Goal: Information Seeking & Learning: Learn about a topic

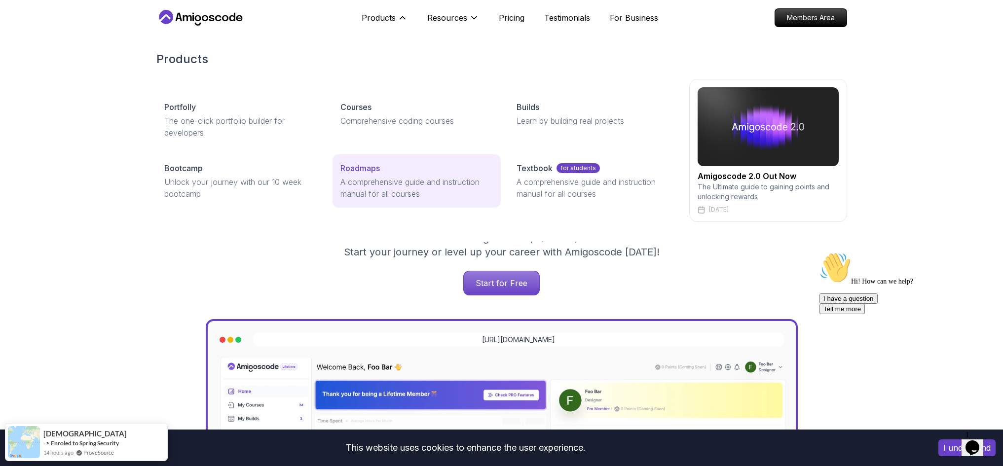
click at [382, 167] on div "Roadmaps" at bounding box center [416, 168] width 152 height 12
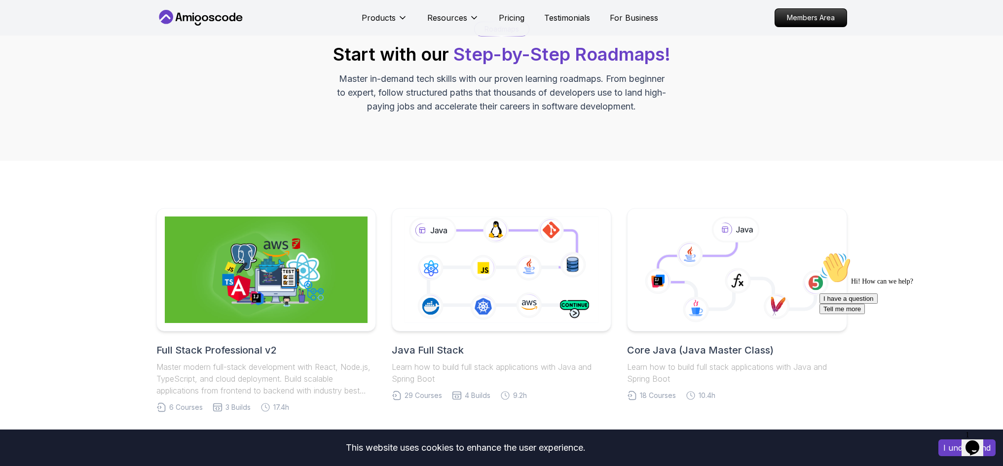
scroll to position [99, 0]
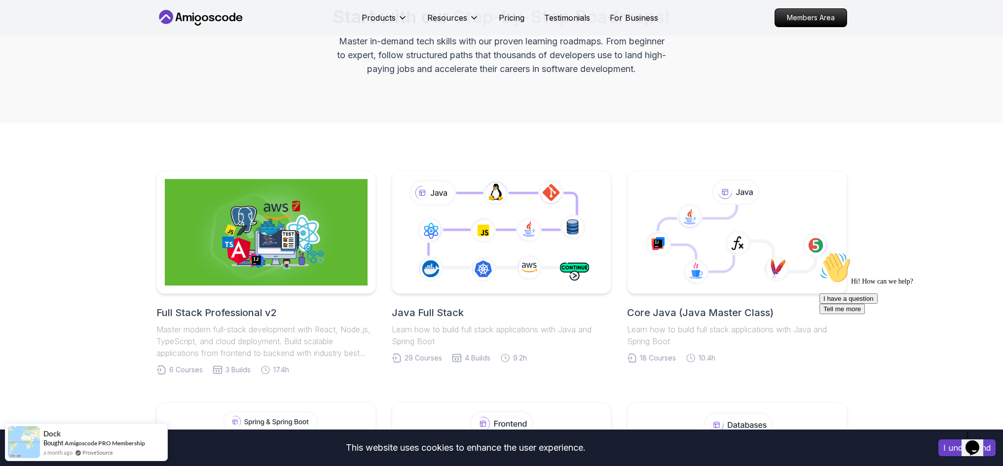
click at [237, 313] on h2 "Full Stack Professional v2" at bounding box center [266, 313] width 220 height 14
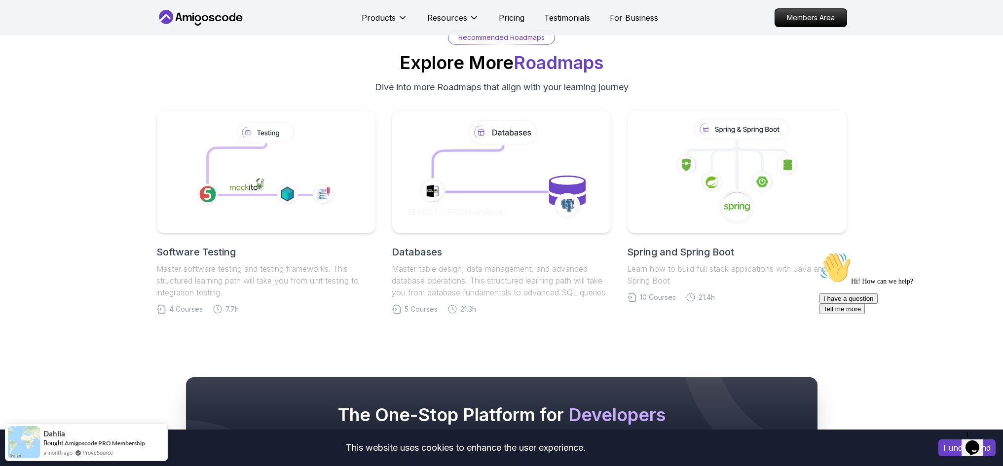
scroll to position [2022, 0]
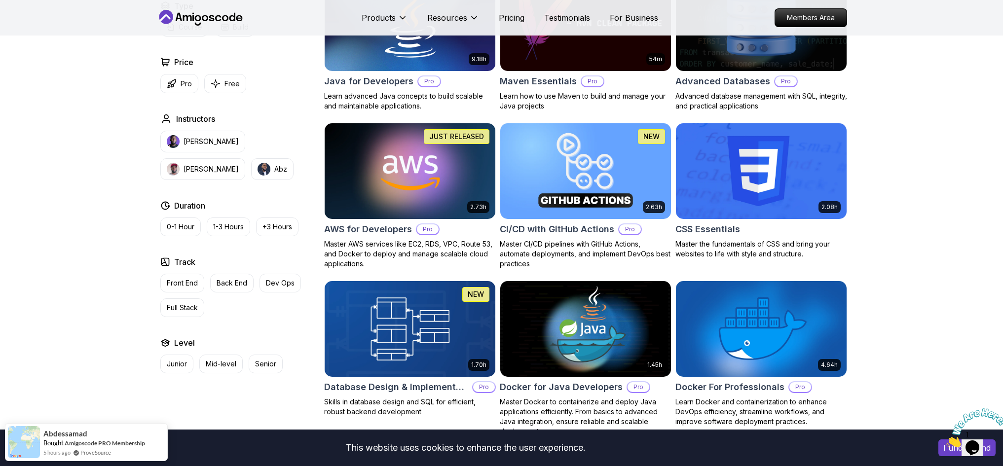
scroll to position [641, 0]
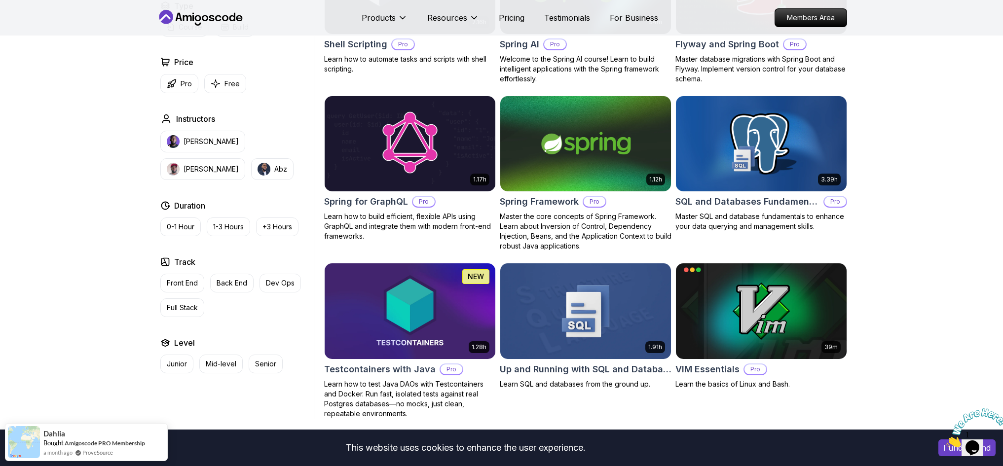
scroll to position [2269, 0]
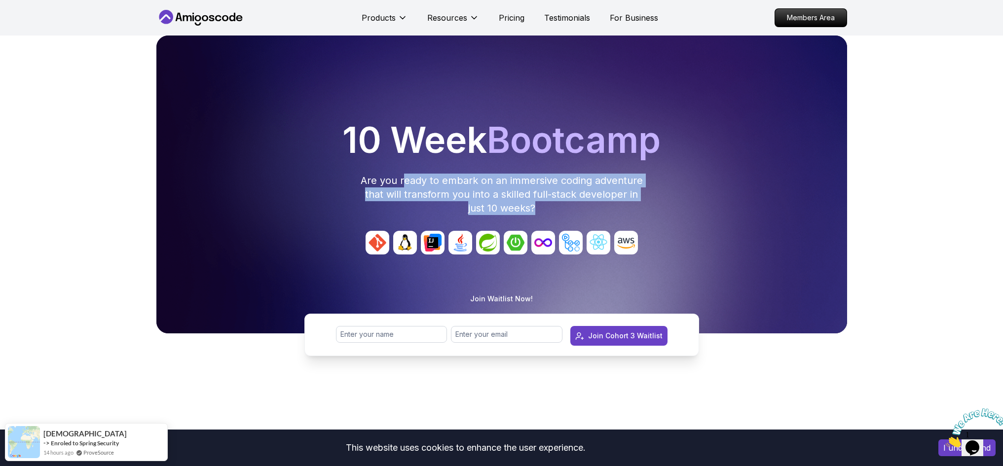
drag, startPoint x: 406, startPoint y: 174, endPoint x: 599, endPoint y: 209, distance: 196.6
click at [599, 209] on p "Are you ready to embark on an immersive coding adventure that will transform yo…" at bounding box center [502, 194] width 284 height 41
